Goal: Information Seeking & Learning: Learn about a topic

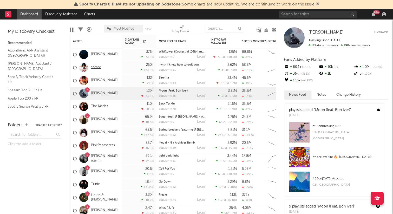
click at [96, 66] on link "sombr" at bounding box center [96, 67] width 10 height 4
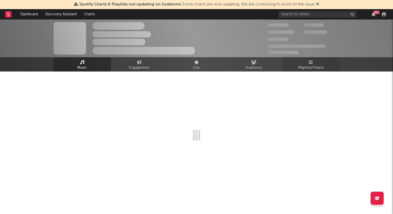
click at [310, 71] on link "Playlists/Charts" at bounding box center [310, 64] width 57 height 14
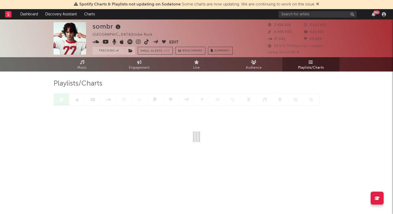
click at [147, 85] on div "Playlists/Charts" at bounding box center [197, 83] width 286 height 9
click at [128, 97] on link at bounding box center [124, 100] width 16 height 12
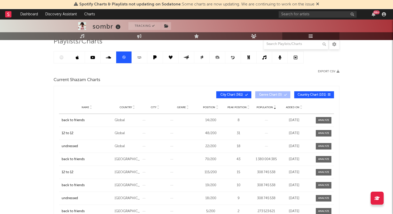
scroll to position [44, 0]
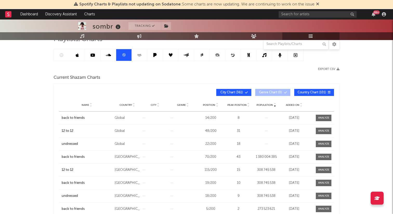
click at [86, 105] on span "Name" at bounding box center [86, 104] width 8 height 3
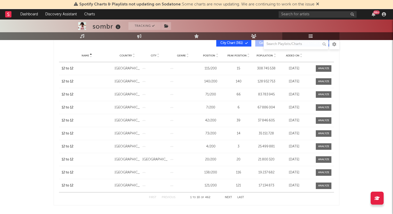
scroll to position [96, 0]
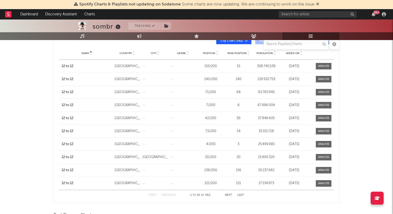
click at [230, 195] on button "Next" at bounding box center [228, 195] width 7 height 3
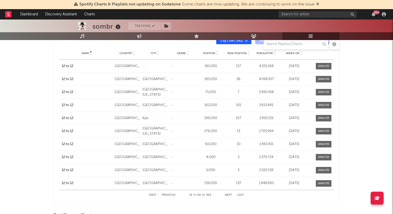
click at [230, 195] on button "Next" at bounding box center [228, 195] width 7 height 3
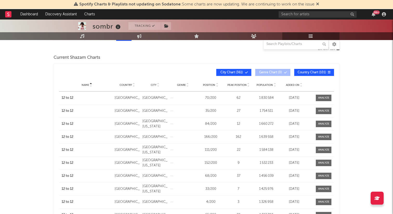
click at [245, 70] on button "City Chart ( 361 )" at bounding box center [233, 72] width 35 height 7
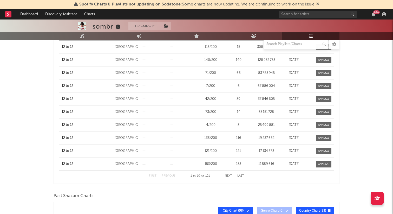
scroll to position [114, 0]
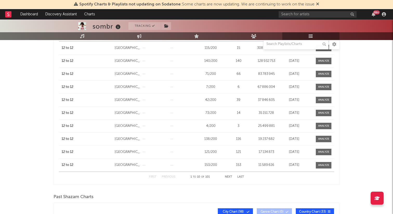
click at [232, 176] on div "First Previous 1 to 10 of 101 Next Last" at bounding box center [196, 177] width 95 height 10
click at [228, 176] on button "Next" at bounding box center [228, 176] width 7 height 3
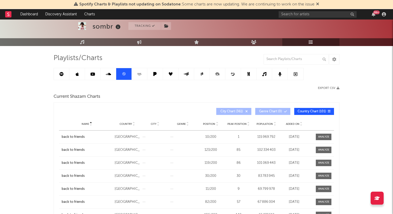
scroll to position [24, 0]
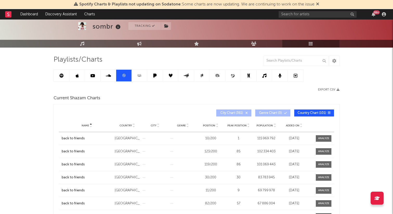
click at [56, 75] on link at bounding box center [62, 76] width 16 height 12
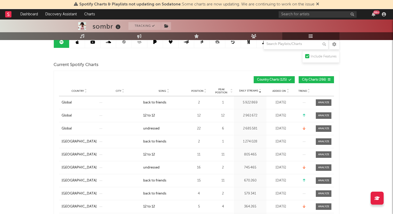
scroll to position [60, 0]
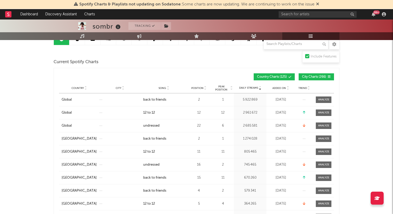
click at [162, 87] on span "Song" at bounding box center [163, 88] width 8 height 3
click at [314, 76] on span "City Charts ( 266 )" at bounding box center [314, 76] width 24 height 3
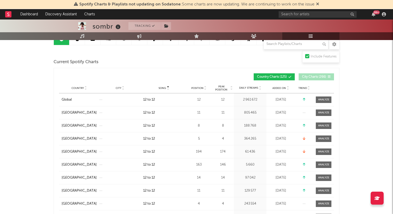
click at [162, 88] on span "Song" at bounding box center [163, 88] width 8 height 3
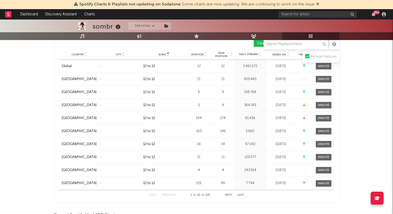
scroll to position [97, 0]
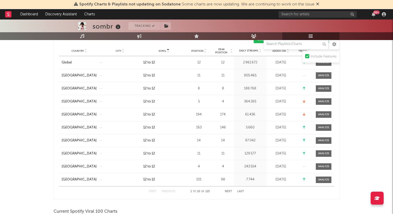
click at [197, 51] on span "Position" at bounding box center [197, 50] width 12 height 3
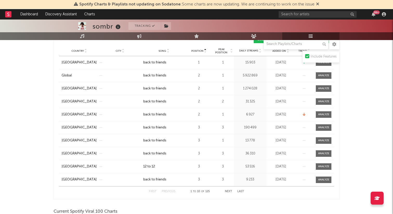
click at [229, 192] on button "Next" at bounding box center [228, 191] width 7 height 3
click at [230, 192] on button "Next" at bounding box center [228, 191] width 7 height 3
click at [229, 191] on button "Next" at bounding box center [228, 191] width 7 height 3
click at [161, 52] on span "Song" at bounding box center [163, 50] width 8 height 3
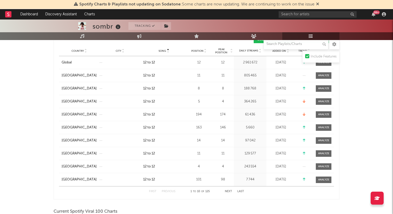
click at [227, 191] on button "Next" at bounding box center [228, 191] width 7 height 3
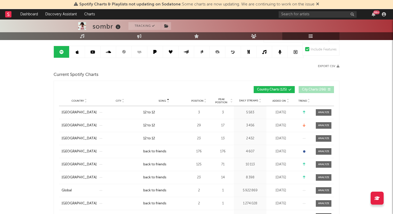
scroll to position [0, 0]
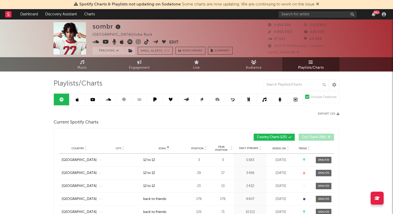
click at [124, 99] on icon at bounding box center [124, 99] width 4 height 4
